Goal: Task Accomplishment & Management: Manage account settings

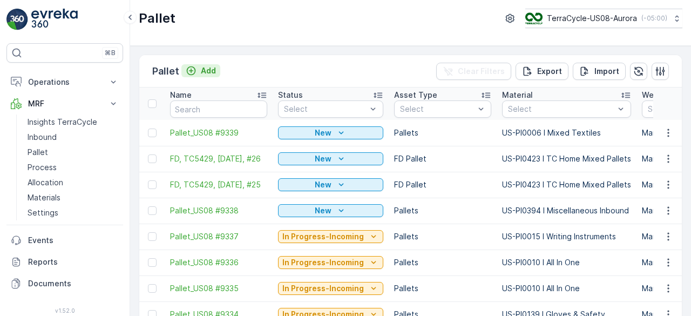
click at [199, 71] on div "Add" at bounding box center [201, 70] width 30 height 11
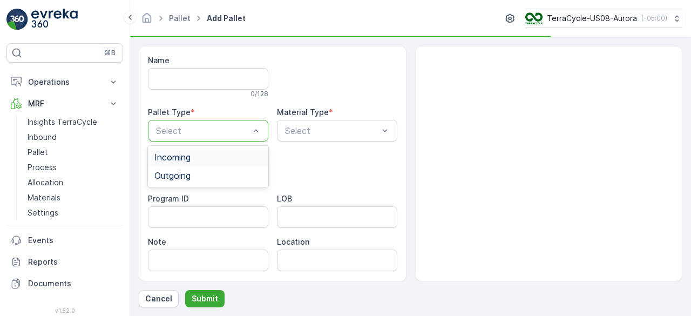
click at [210, 155] on div "Incoming" at bounding box center [207, 157] width 107 height 10
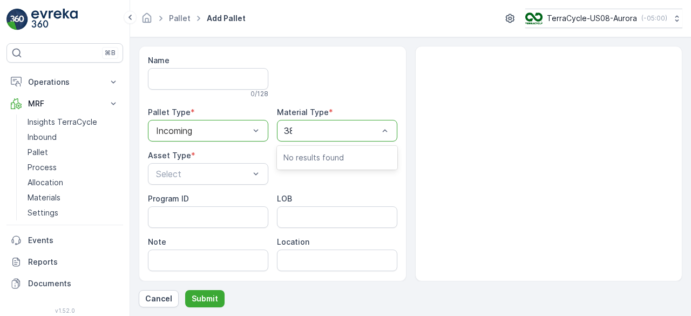
type input "383"
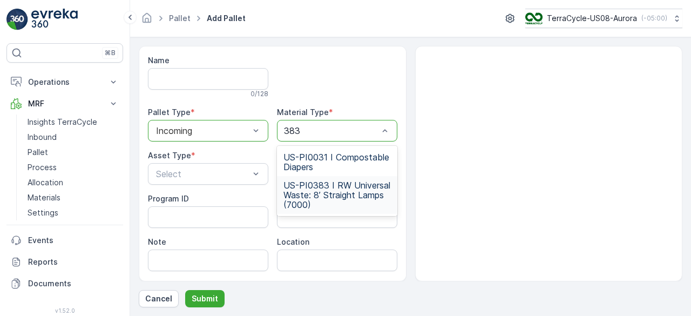
click at [331, 200] on span "US-PI0383 I RW Universal Waste: 8’ Straight Lamps (7000)" at bounding box center [336, 194] width 107 height 29
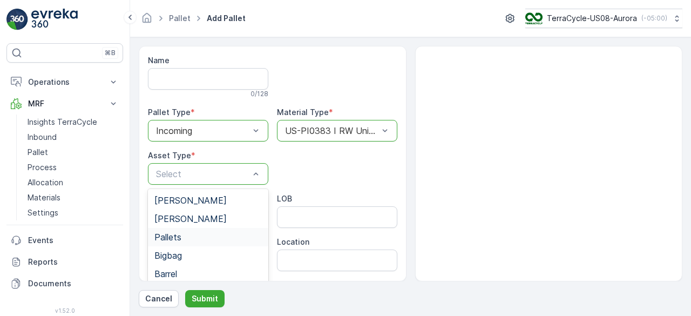
click at [221, 233] on div "Pallets" at bounding box center [207, 237] width 107 height 10
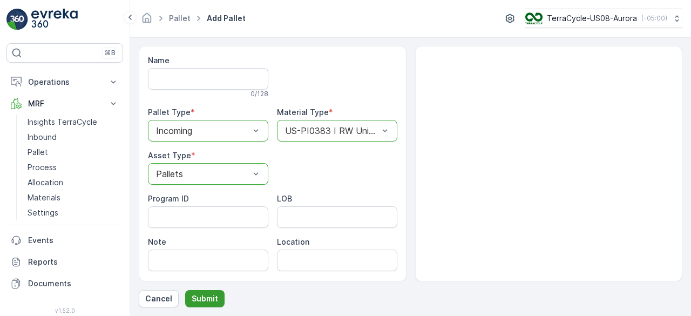
click at [207, 298] on p "Submit" at bounding box center [205, 298] width 26 height 11
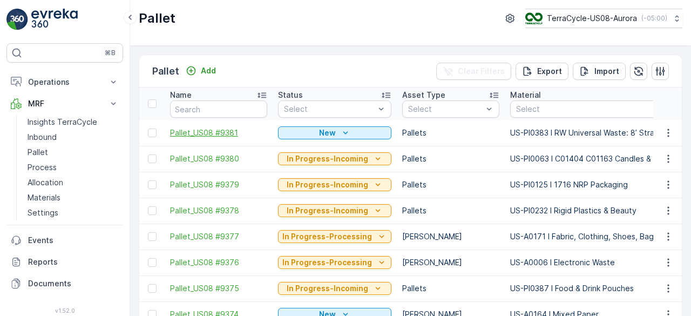
click at [222, 130] on span "Pallet_US08 #9381" at bounding box center [218, 132] width 97 height 11
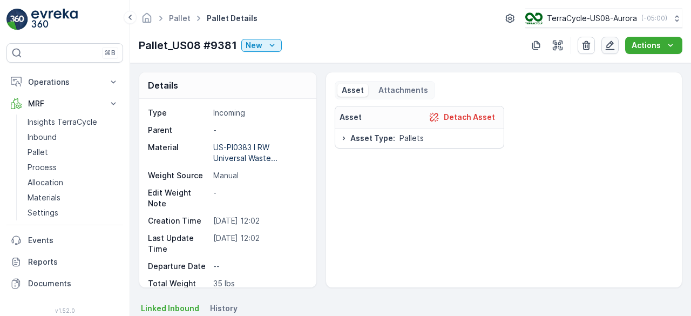
click at [604, 50] on button "button" at bounding box center [609, 45] width 17 height 17
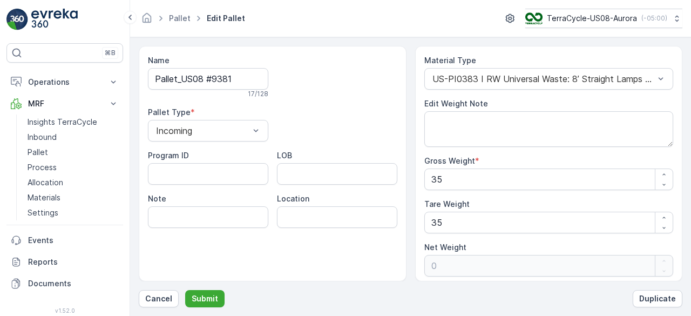
click at [565, 167] on div "Gross Weight * 35" at bounding box center [548, 172] width 249 height 35
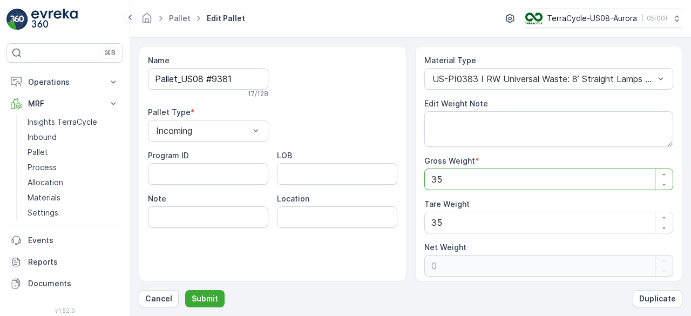
click at [564, 178] on Weight "35" at bounding box center [548, 179] width 249 height 22
type Weight "7"
type Weight "-28"
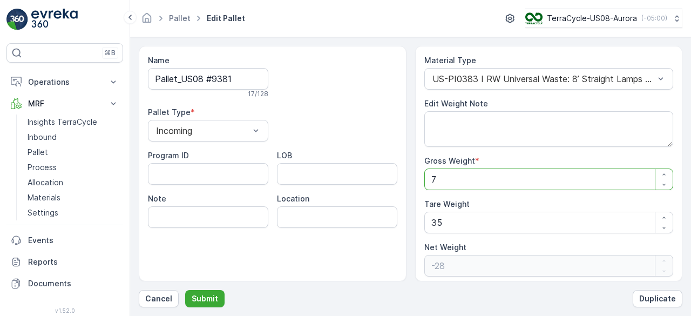
type Weight "70"
type Weight "35"
type Weight "706"
type Weight "671"
type Weight "706"
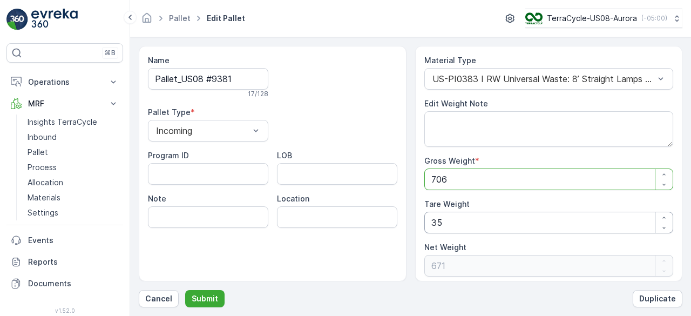
click at [563, 227] on Weight "35" at bounding box center [548, 223] width 249 height 22
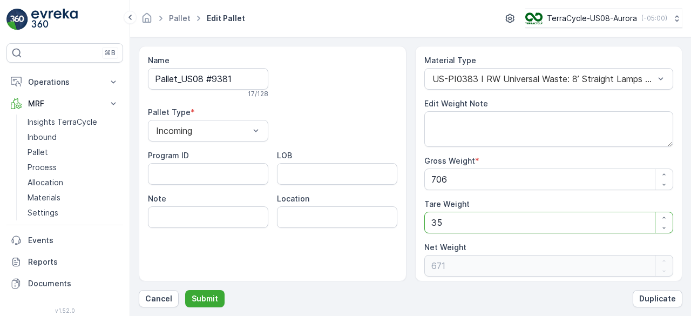
click at [563, 227] on Weight "35" at bounding box center [548, 223] width 249 height 22
type Weight "7"
type Weight "699"
type Weight "70"
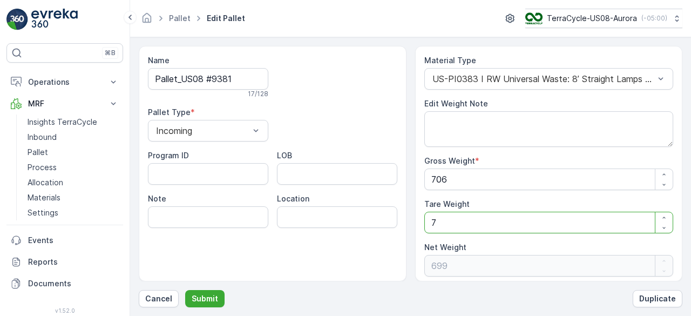
type Weight "636"
type Weight "70"
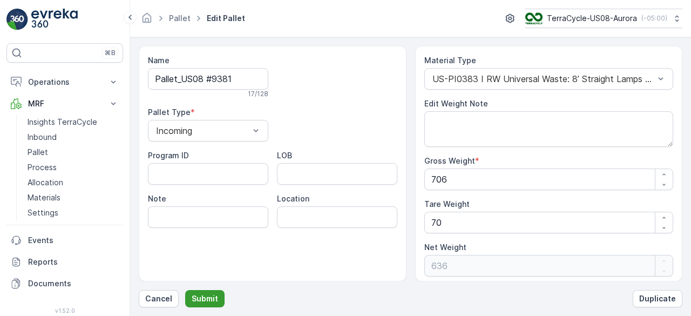
click at [206, 299] on p "Submit" at bounding box center [205, 298] width 26 height 11
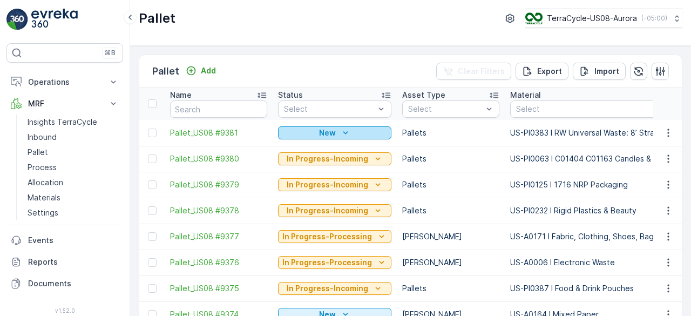
click at [343, 133] on icon "New" at bounding box center [345, 132] width 11 height 11
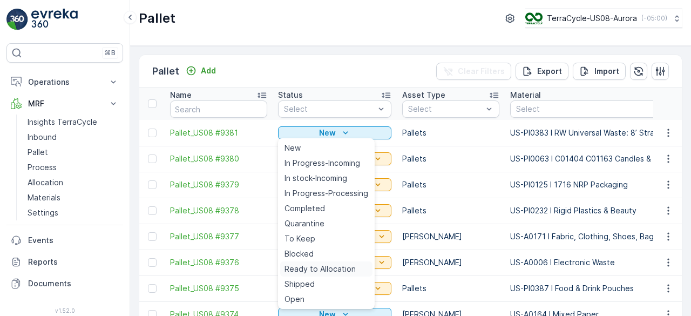
click at [325, 275] on div "Ready to Allocation" at bounding box center [326, 268] width 92 height 15
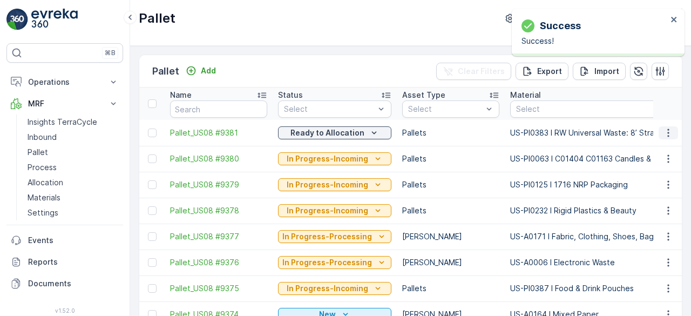
click at [663, 133] on icon "button" at bounding box center [668, 132] width 11 height 11
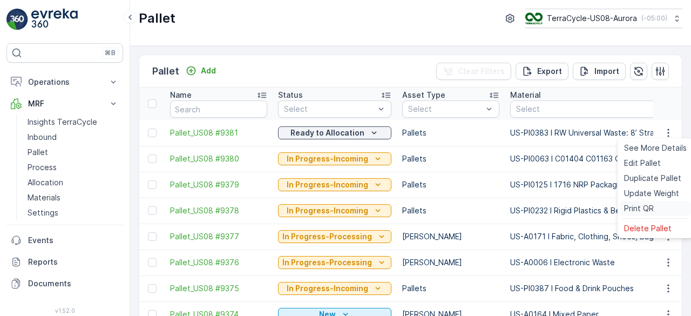
click at [636, 209] on span "Print QR" at bounding box center [639, 208] width 30 height 11
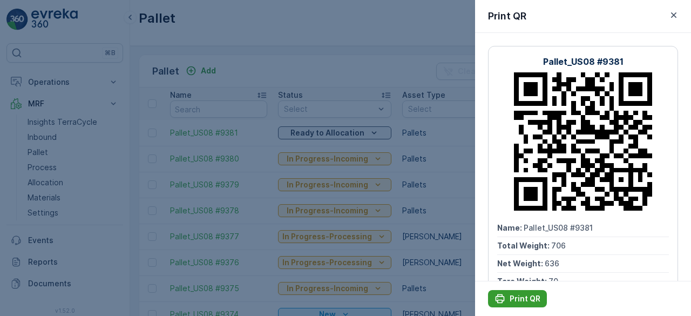
click at [522, 291] on button "Print QR" at bounding box center [517, 298] width 59 height 17
click at [383, 106] on div at bounding box center [345, 158] width 691 height 316
